Goal: Information Seeking & Learning: Learn about a topic

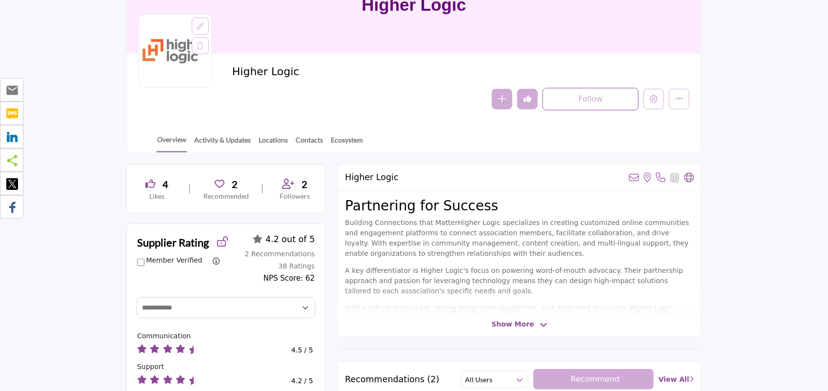
scroll to position [104, 0]
click at [59, 59] on section "Home Suppliers Higher Logic Higher Logic Higher Logic Follow Following Message" at bounding box center [414, 41] width 828 height 223
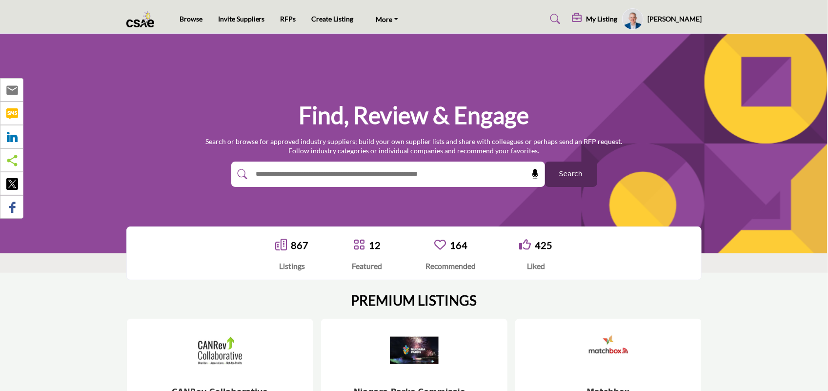
click at [559, 176] on button "Search" at bounding box center [571, 173] width 52 height 25
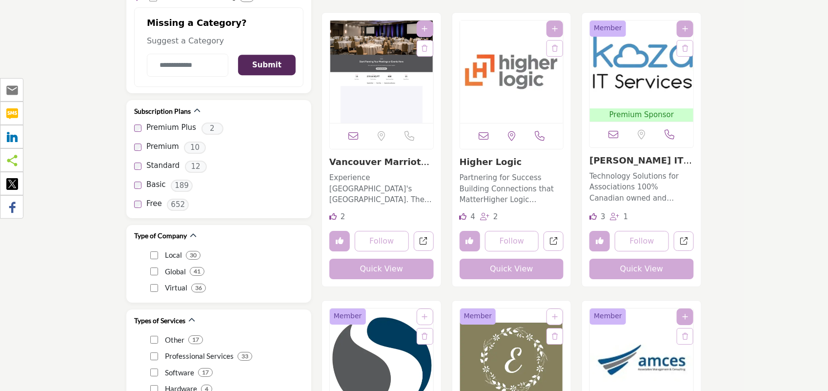
scroll to position [1750, 0]
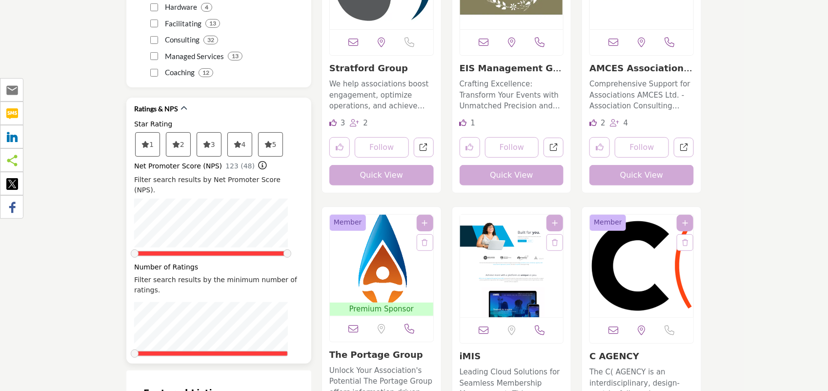
click at [210, 141] on icon at bounding box center [207, 144] width 8 height 7
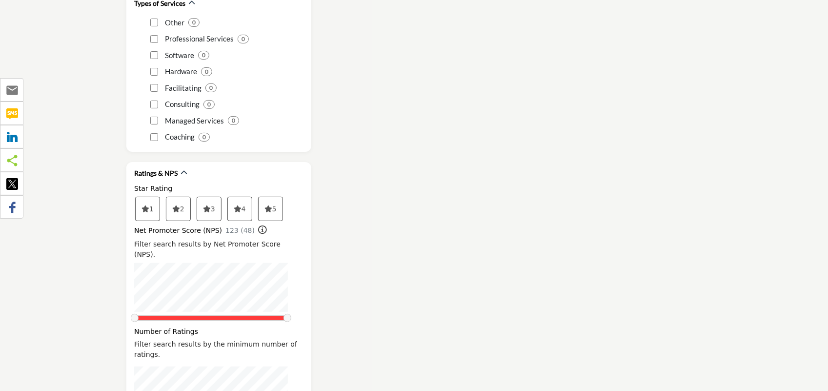
scroll to position [1681, 0]
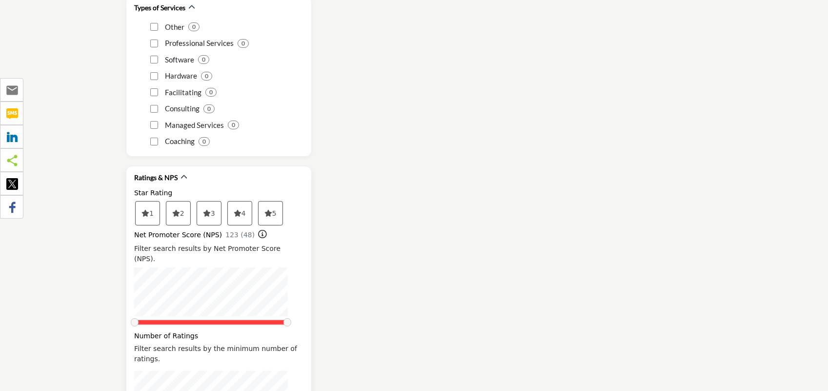
click at [240, 210] on icon at bounding box center [238, 213] width 8 height 7
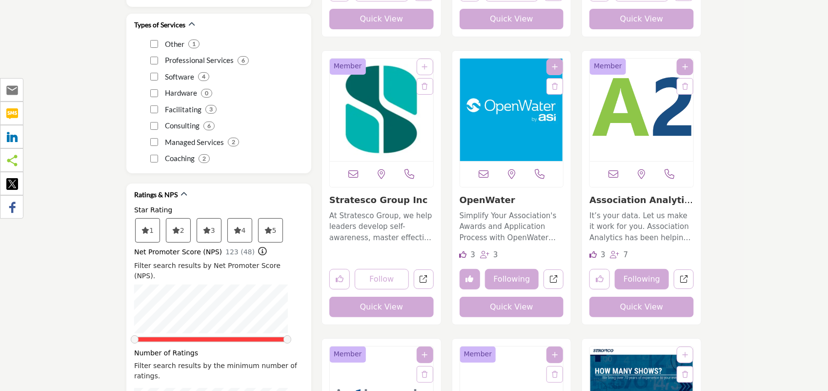
scroll to position [1669, 0]
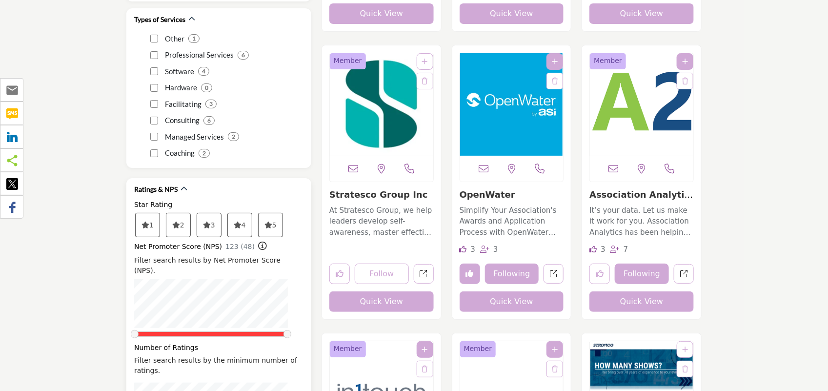
click at [215, 215] on span "3" at bounding box center [209, 224] width 24 height 23
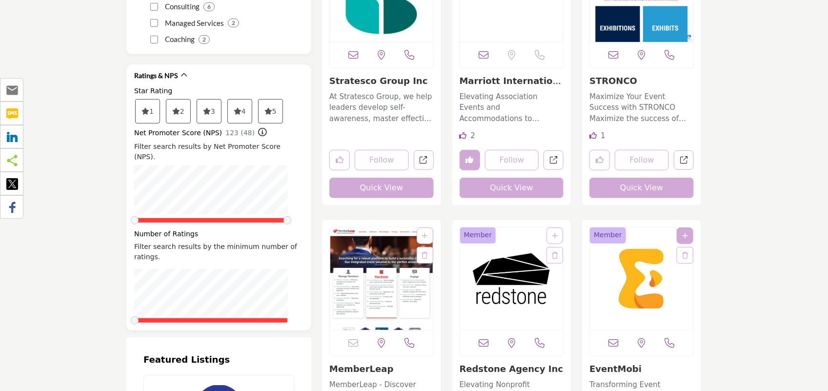
scroll to position [1788, 0]
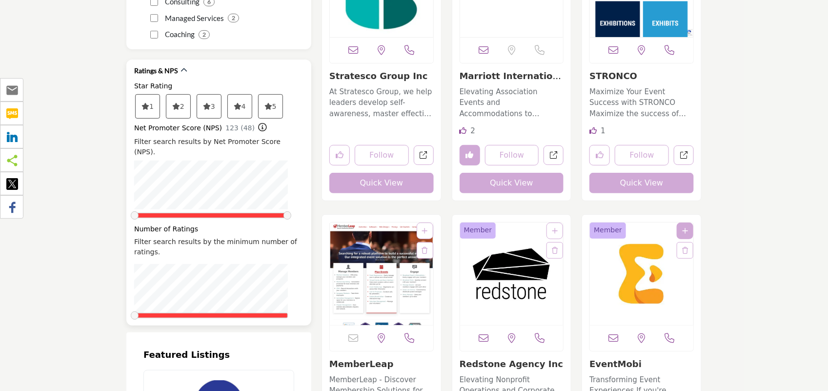
click at [239, 103] on icon at bounding box center [238, 106] width 8 height 7
click at [179, 103] on icon at bounding box center [176, 106] width 8 height 7
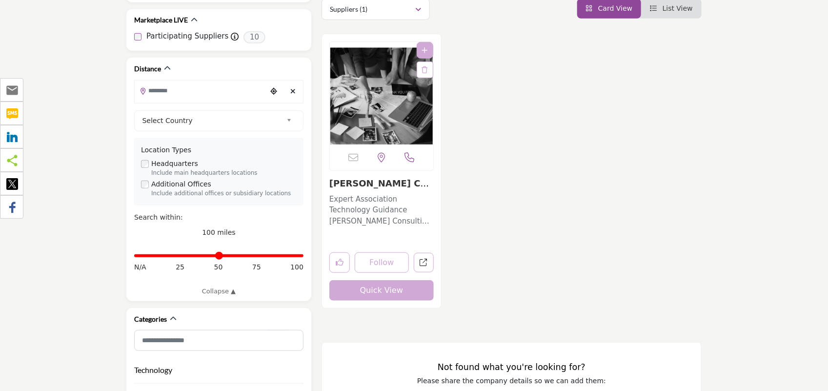
scroll to position [246, 0]
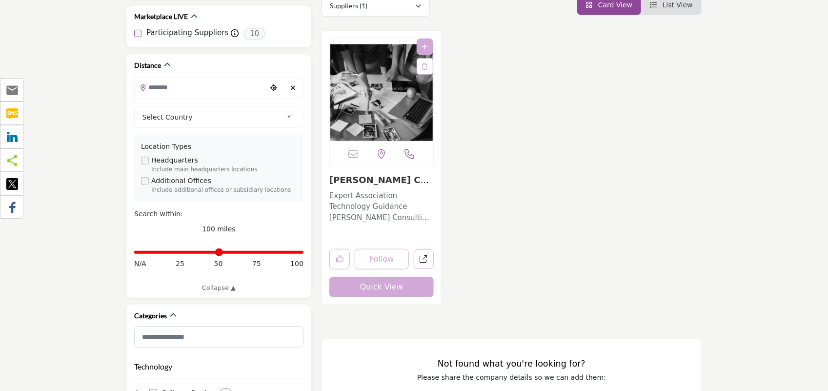
click at [388, 181] on link "[PERSON_NAME] Consulting In..." at bounding box center [380, 185] width 103 height 21
